Goal: Information Seeking & Learning: Find specific page/section

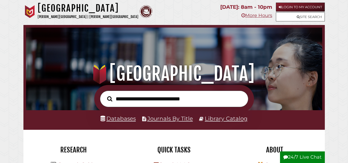
click at [125, 103] on input "text" at bounding box center [174, 99] width 149 height 17
type input "**********"
click at [105, 95] on button "Search" at bounding box center [110, 99] width 10 height 8
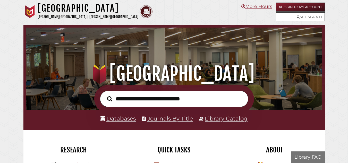
scroll to position [98, 294]
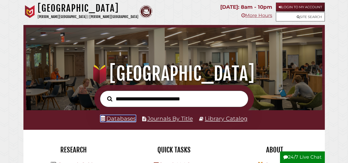
click at [118, 121] on link "Databases" at bounding box center [118, 118] width 35 height 7
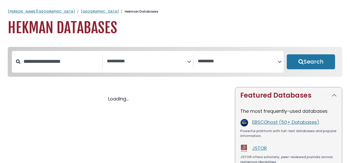
select select "Database Subject Filter"
select select "Database Vendors Filter"
select select "Database Subject Filter"
select select "Database Vendors Filter"
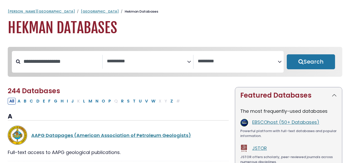
click at [188, 62] on icon "Search filters" at bounding box center [189, 61] width 4 height 8
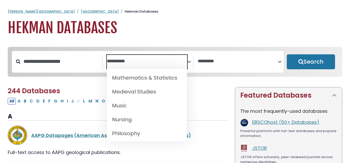
scroll to position [387, 0]
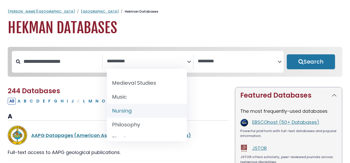
select select "*****"
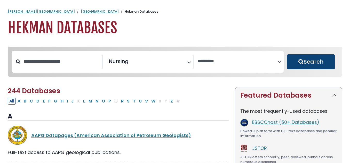
click at [308, 61] on button "Search" at bounding box center [311, 61] width 48 height 15
select select "Database Vendors Filter"
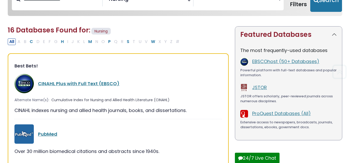
scroll to position [84, 0]
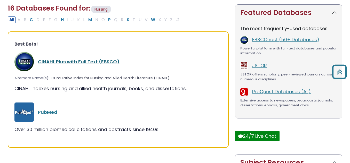
click at [49, 62] on link "CINAHL Plus with Full Text (EBSCO)" at bounding box center [79, 62] width 82 height 6
